Goal: Task Accomplishment & Management: Manage account settings

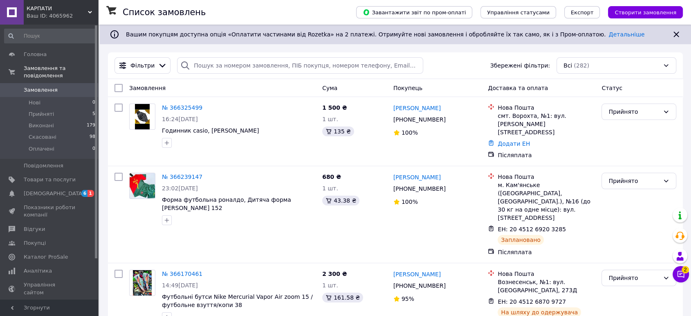
click at [682, 281] on button "Чат з покупцем 2" at bounding box center [681, 274] width 16 height 16
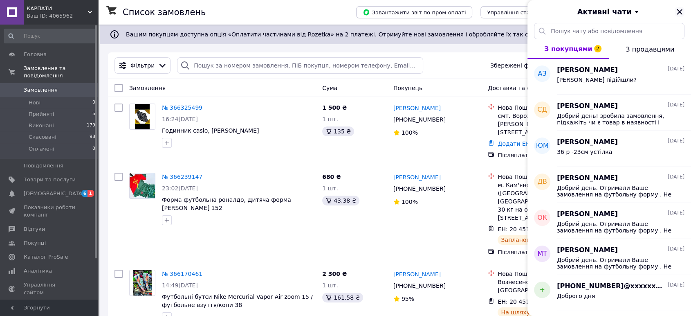
click at [678, 15] on icon "Закрити" at bounding box center [680, 12] width 10 height 10
